Goal: Download file/media

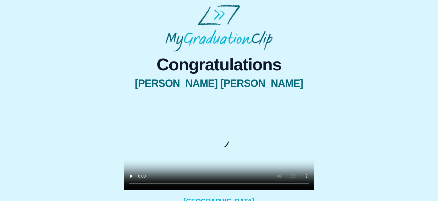
click at [205, 88] on span "[PERSON_NAME] [PERSON_NAME]" at bounding box center [219, 83] width 190 height 11
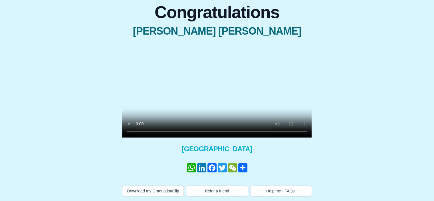
scroll to position [71, 0]
click at [141, 191] on button "Download my GraduationClip" at bounding box center [153, 190] width 62 height 11
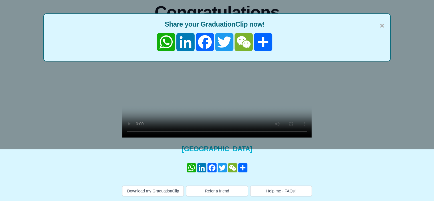
click at [364, 75] on div "× Share your GraduationClip now! WhatsApp LinkedIn Facebook Twitter WeChat Share" at bounding box center [217, 48] width 434 height 201
click at [383, 20] on span "×" at bounding box center [382, 26] width 5 height 12
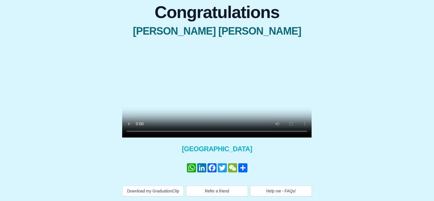
scroll to position [71, 0]
click at [247, 62] on video at bounding box center [217, 90] width 190 height 95
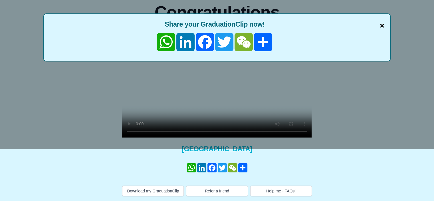
click at [383, 20] on span "×" at bounding box center [382, 26] width 5 height 12
